Goal: Navigation & Orientation: Go to known website

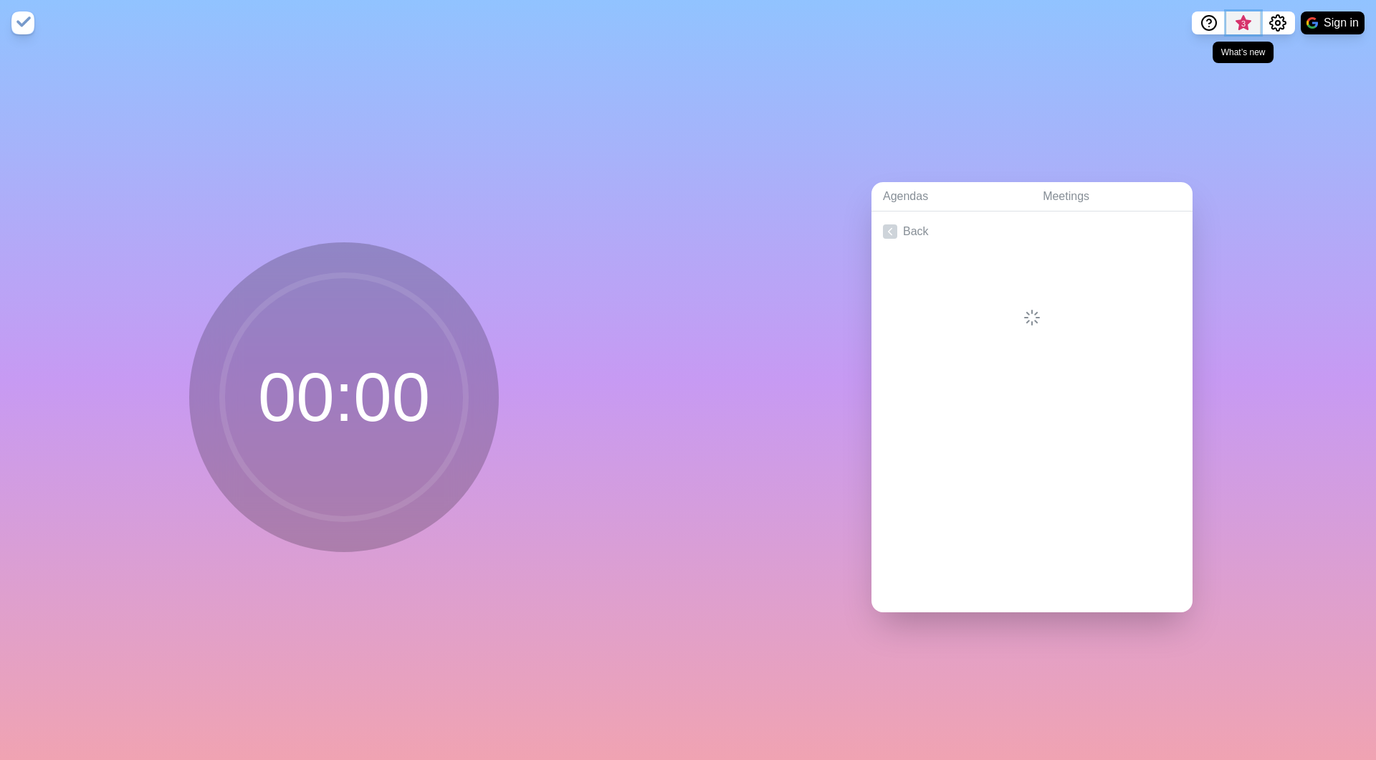
click at [1238, 27] on span "3" at bounding box center [1243, 27] width 23 height 30
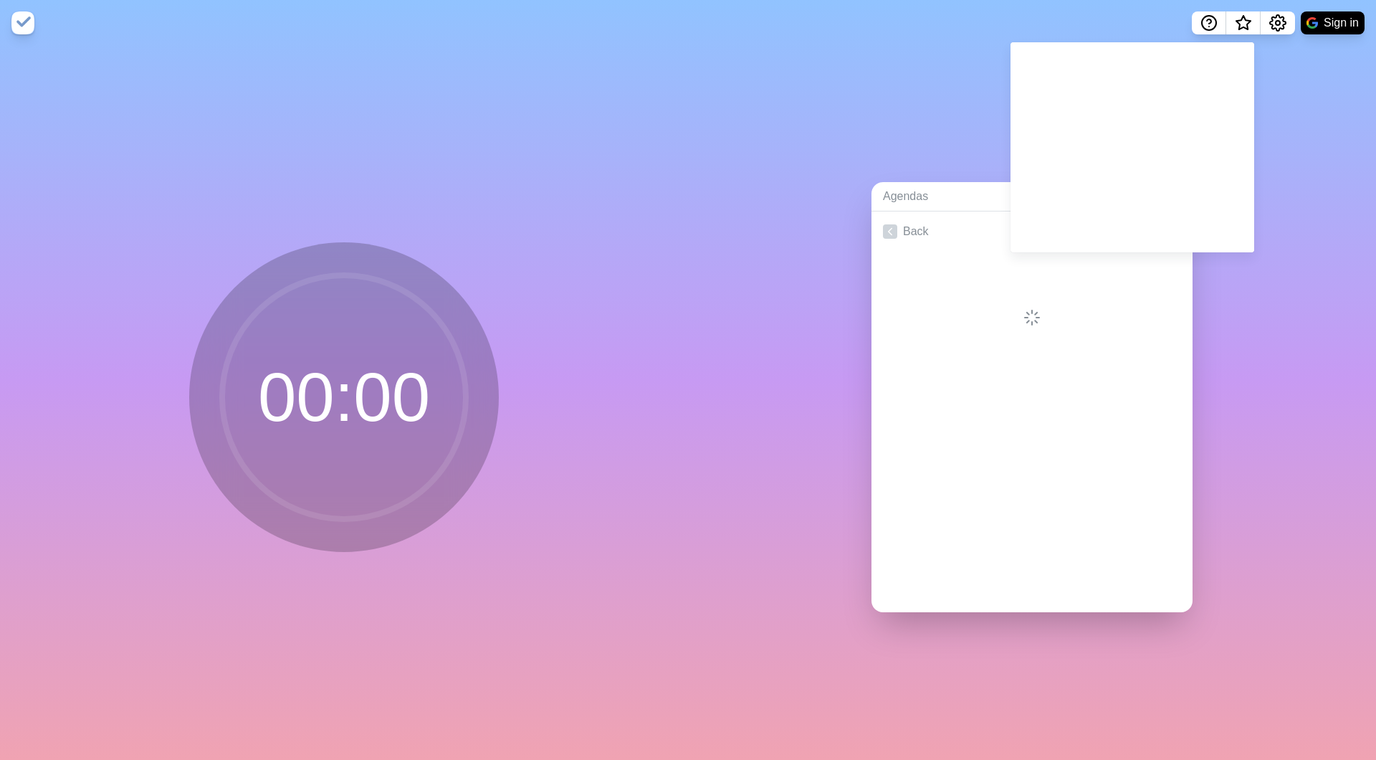
click at [1188, 19] on nav "Sign in" at bounding box center [688, 23] width 1376 height 46
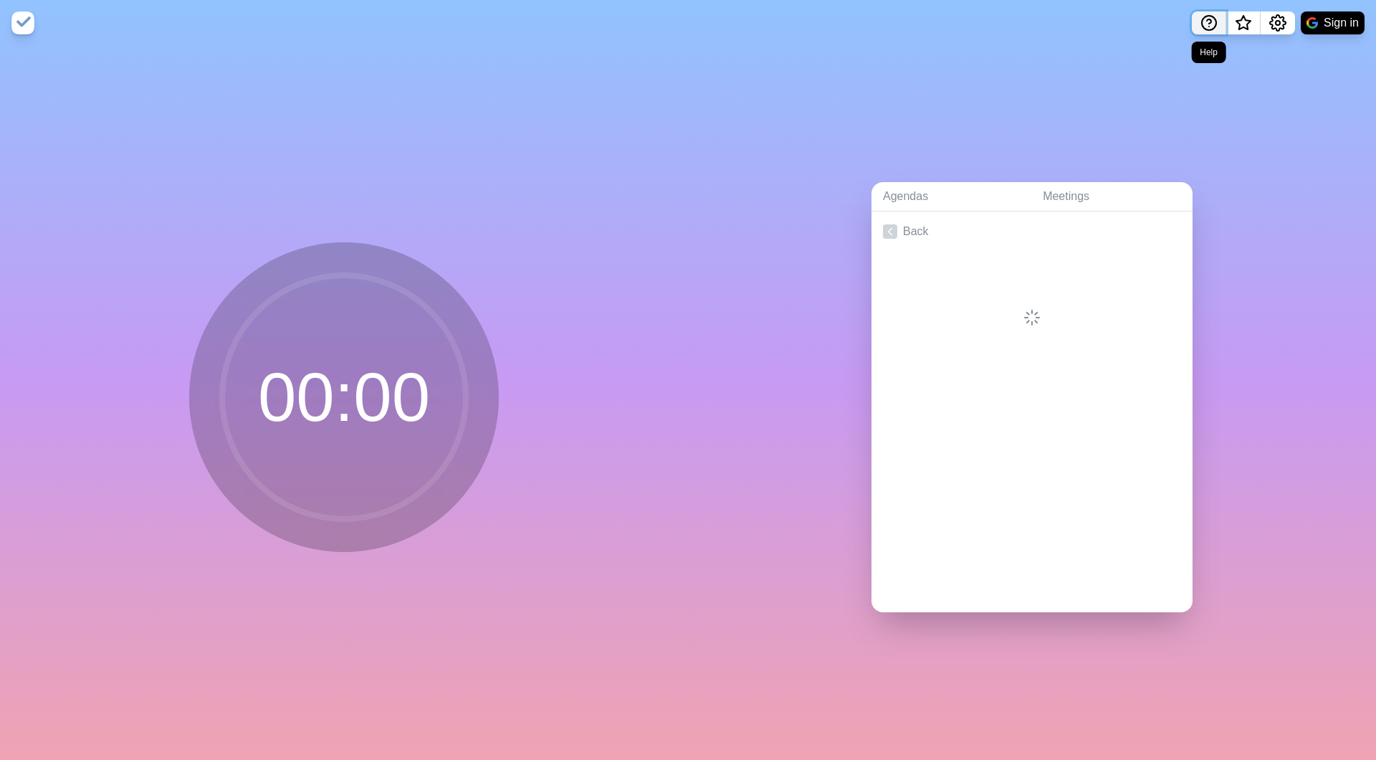
click at [1198, 20] on button "Help" at bounding box center [1209, 22] width 34 height 23
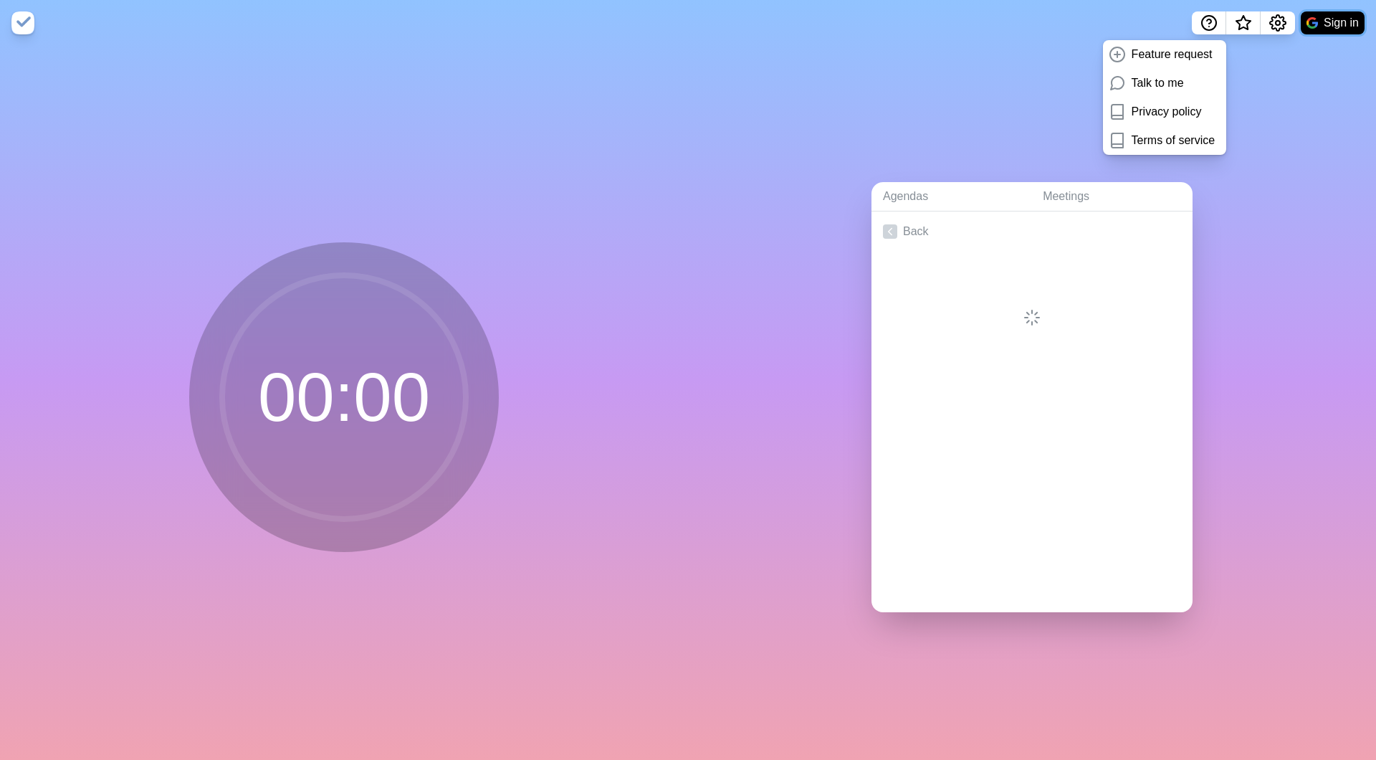
click at [1305, 14] on button "Sign in" at bounding box center [1333, 22] width 64 height 23
